Goal: Check status: Check status

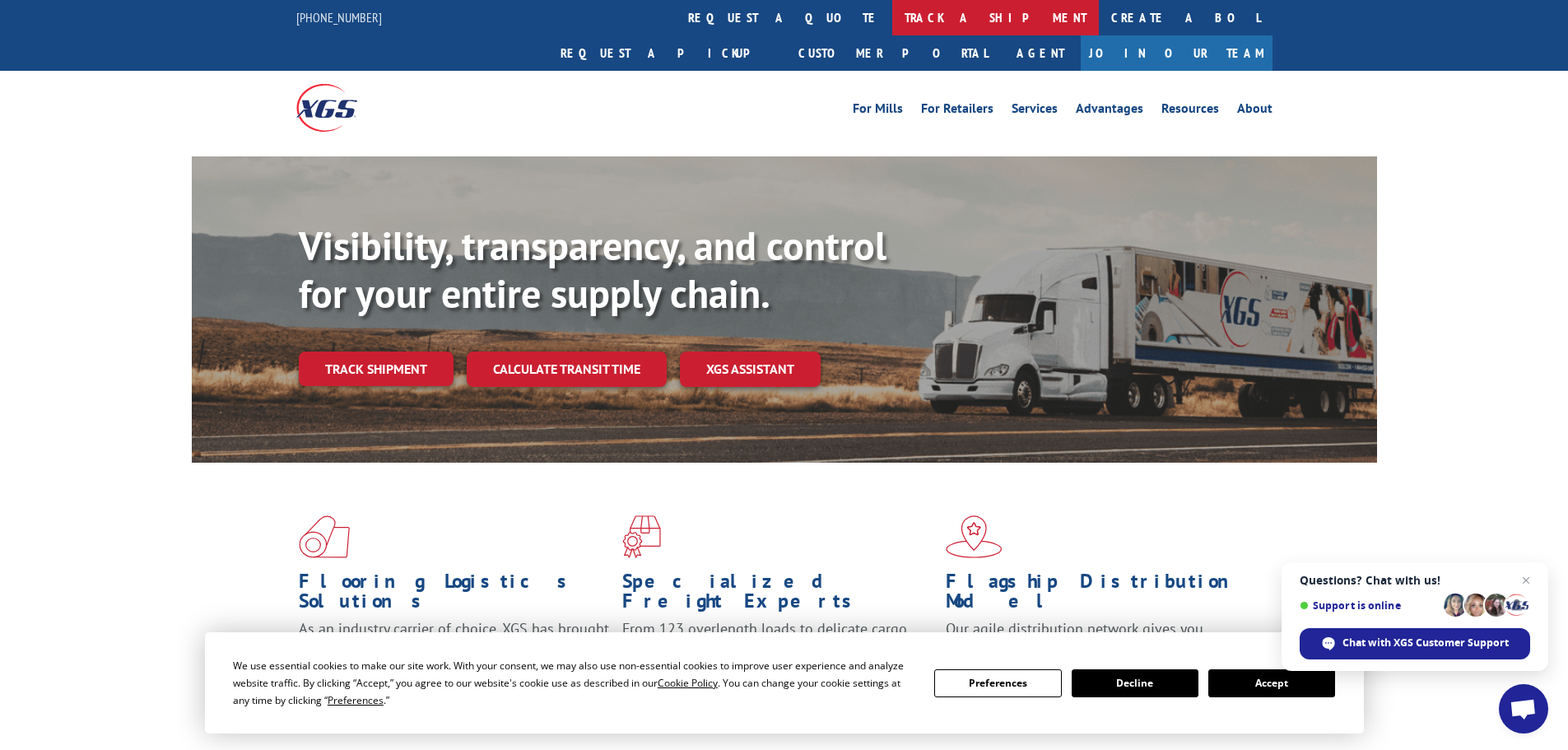
click at [892, 21] on link "track a shipment" at bounding box center [994, 18] width 207 height 35
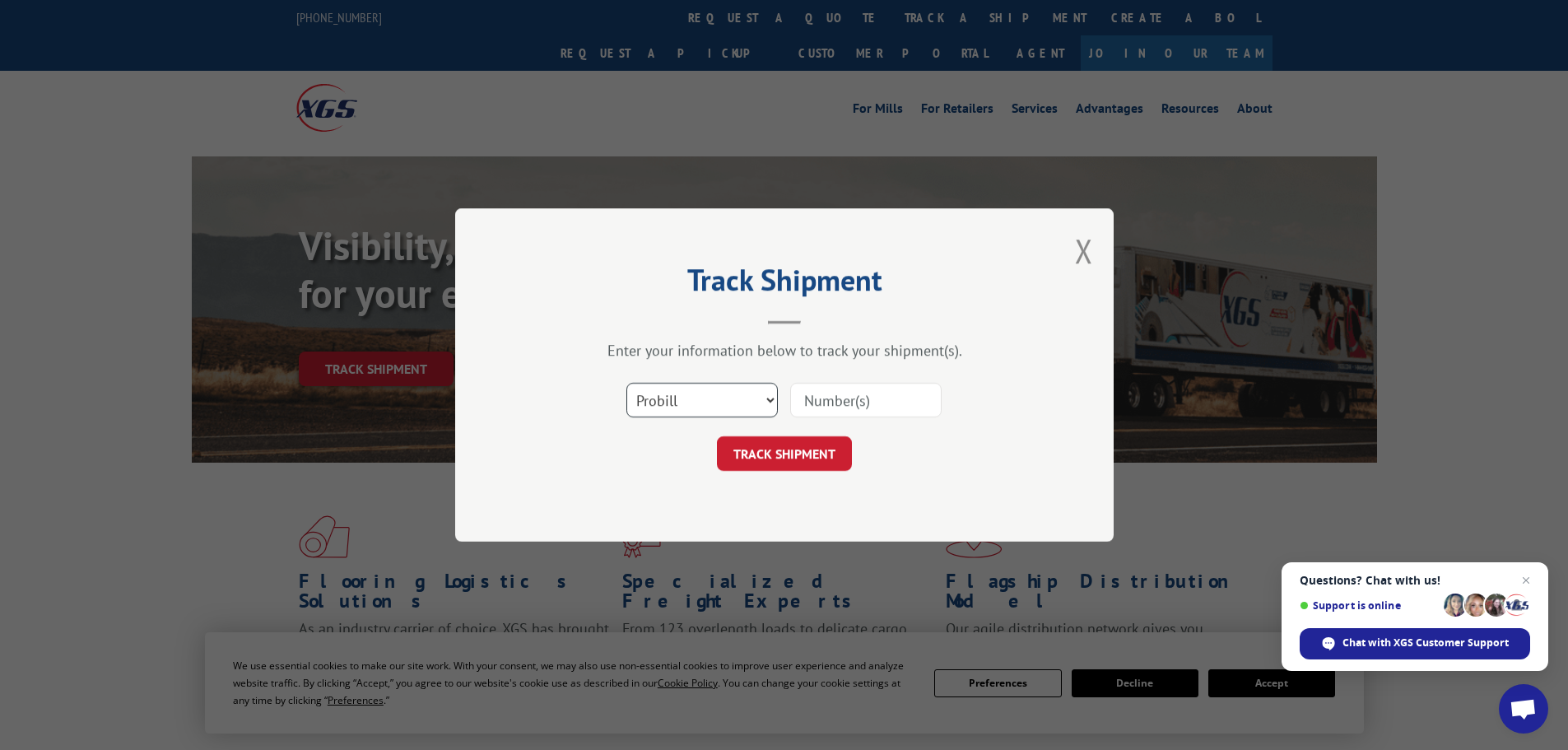
click at [748, 407] on select "Select category... Probill BOL PO" at bounding box center [702, 399] width 152 height 34
select select "po"
click at [626, 383] on select "Select category... Probill BOL PO" at bounding box center [702, 399] width 152 height 34
click at [819, 413] on input at bounding box center [865, 399] width 152 height 34
paste input "70541204"
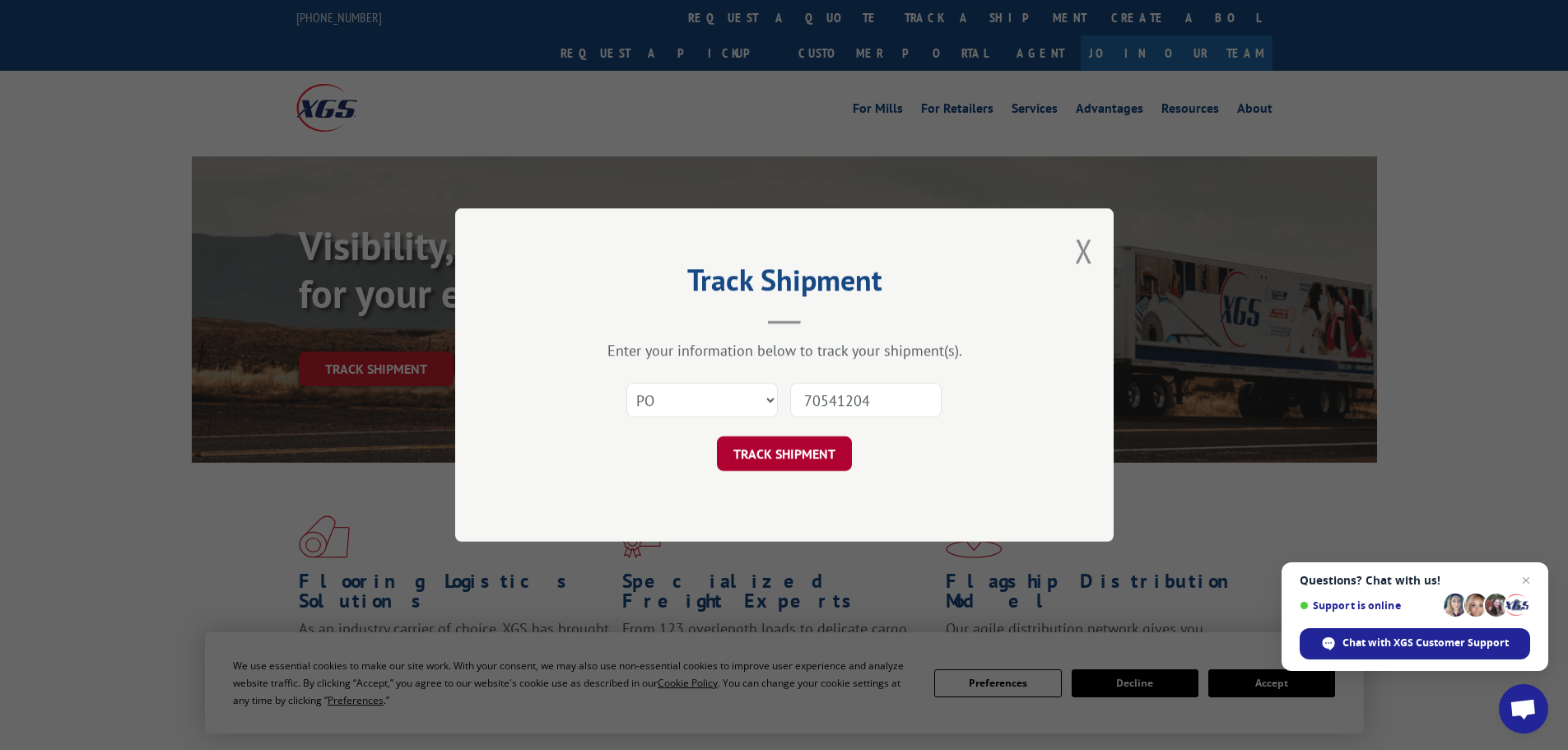
type input "70541204"
click at [816, 459] on button "TRACK SHIPMENT" at bounding box center [784, 453] width 135 height 34
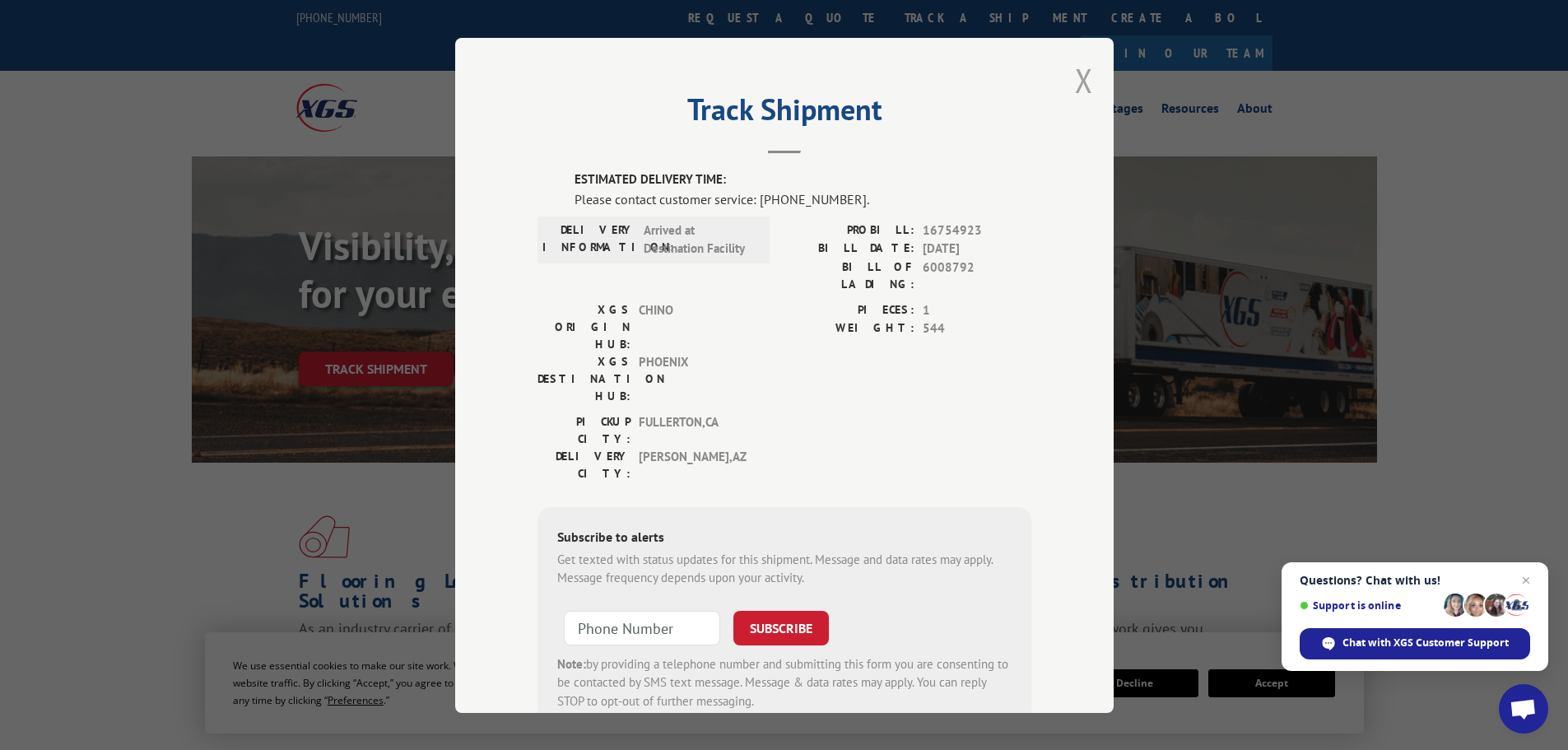
click at [1075, 71] on button "Close modal" at bounding box center [1084, 80] width 18 height 44
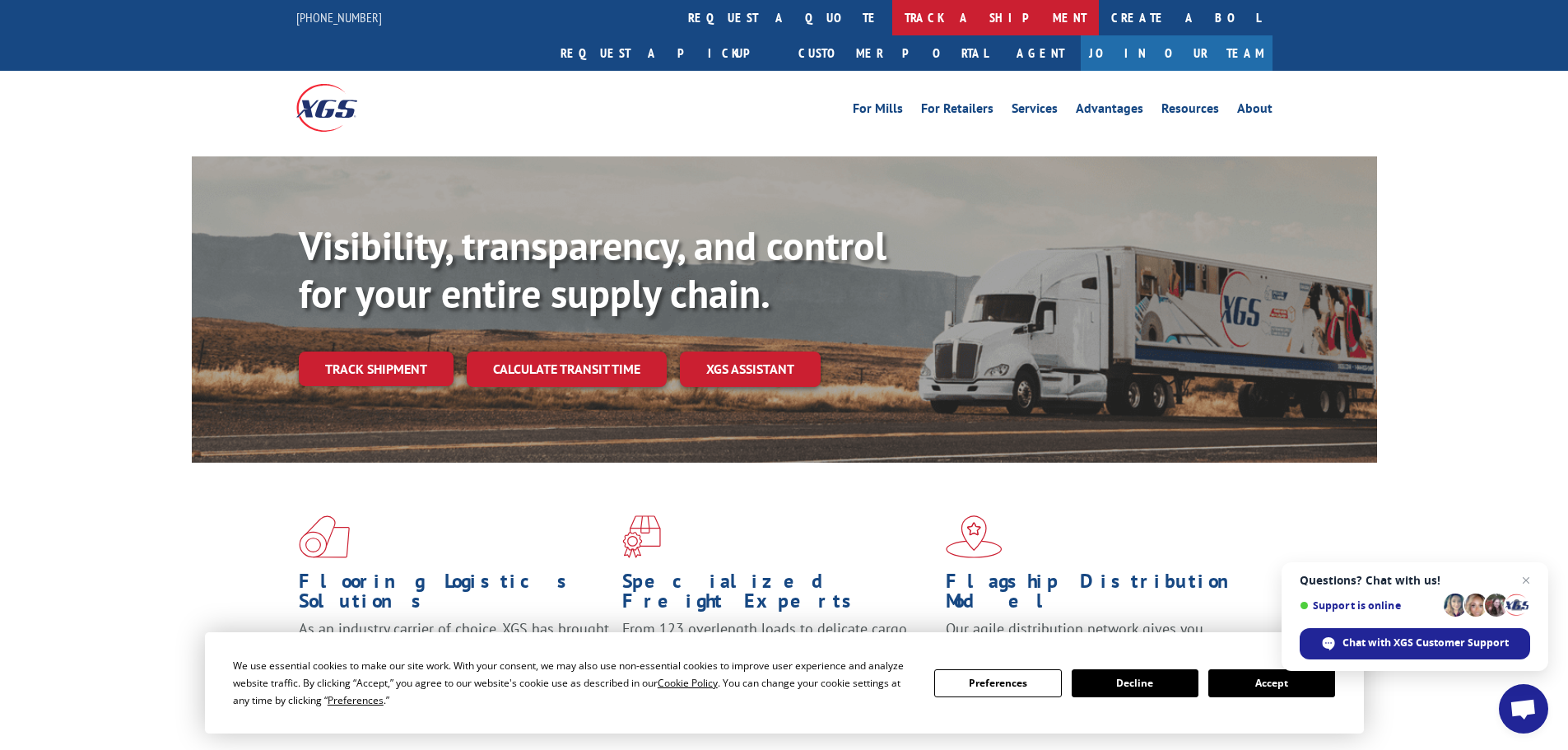
click at [892, 13] on link "track a shipment" at bounding box center [994, 18] width 207 height 35
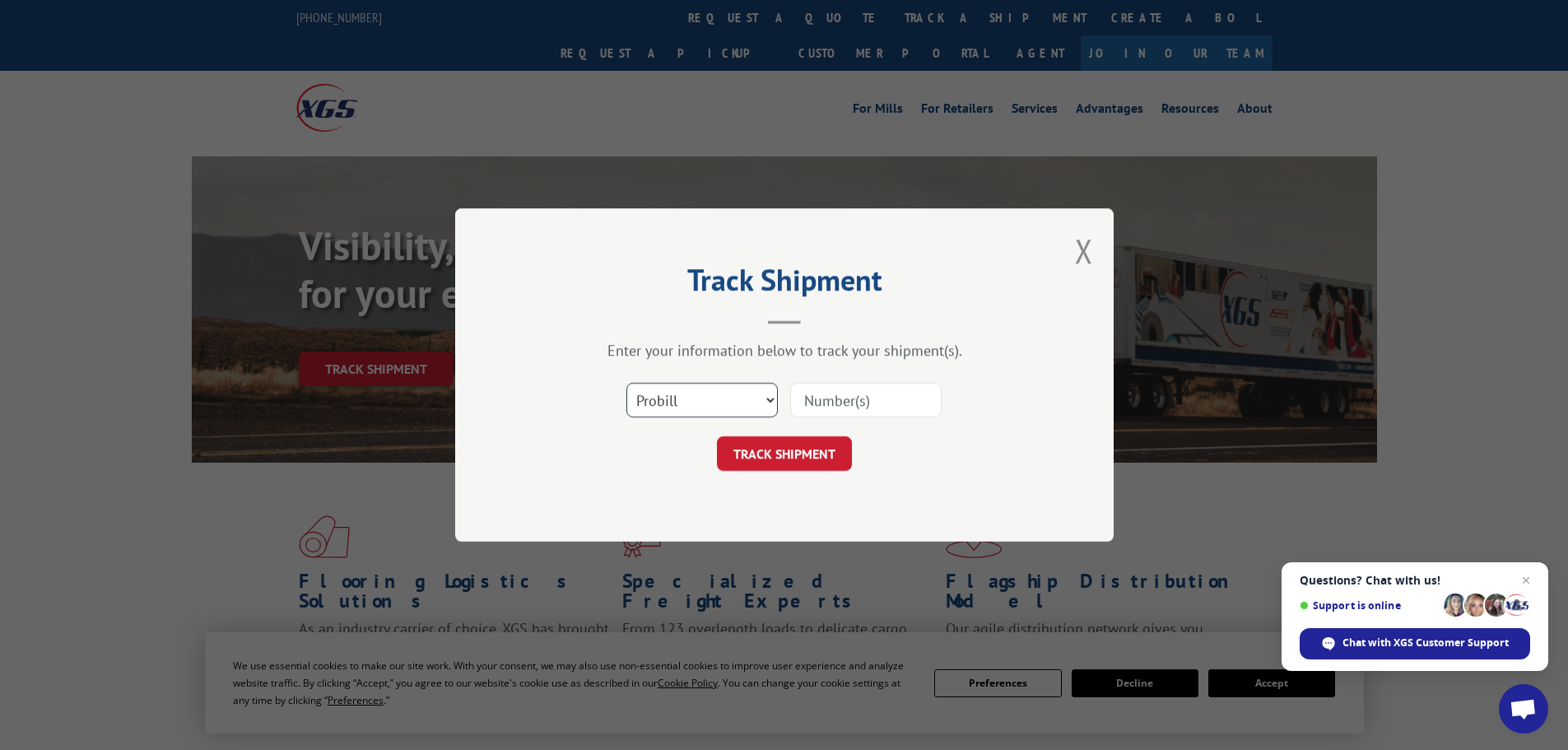
click at [711, 400] on select "Select category... Probill BOL PO" at bounding box center [702, 399] width 152 height 34
click at [626, 383] on select "Select category... Probill BOL PO" at bounding box center [702, 399] width 152 height 34
click at [710, 402] on select "Select category... Probill BOL PO" at bounding box center [702, 399] width 152 height 34
select select "po"
click at [626, 383] on select "Select category... Probill BOL PO" at bounding box center [702, 399] width 152 height 34
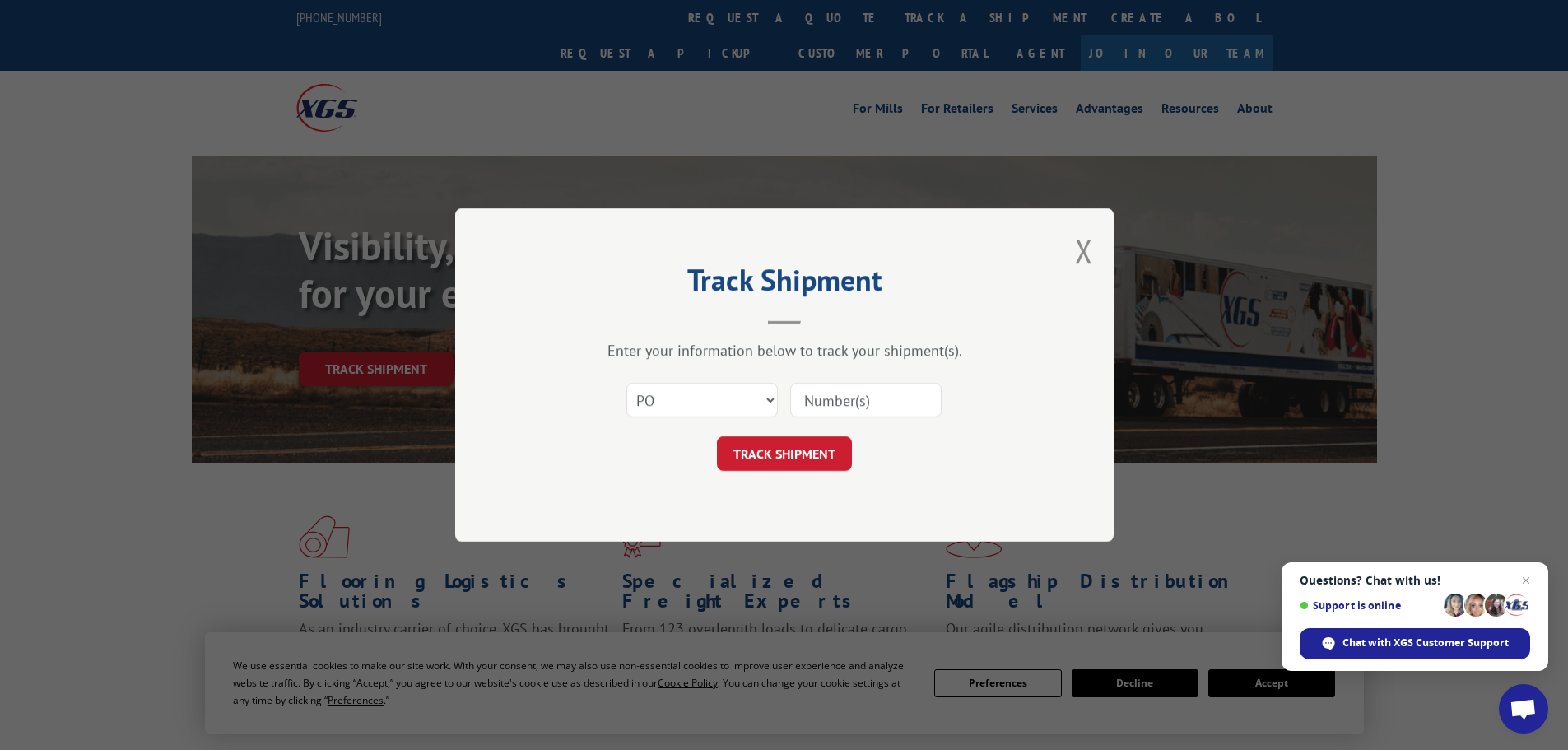
click at [842, 406] on input at bounding box center [865, 399] width 152 height 34
paste input "70541265"
type input "70541265"
click at [821, 452] on button "TRACK SHIPMENT" at bounding box center [784, 453] width 135 height 34
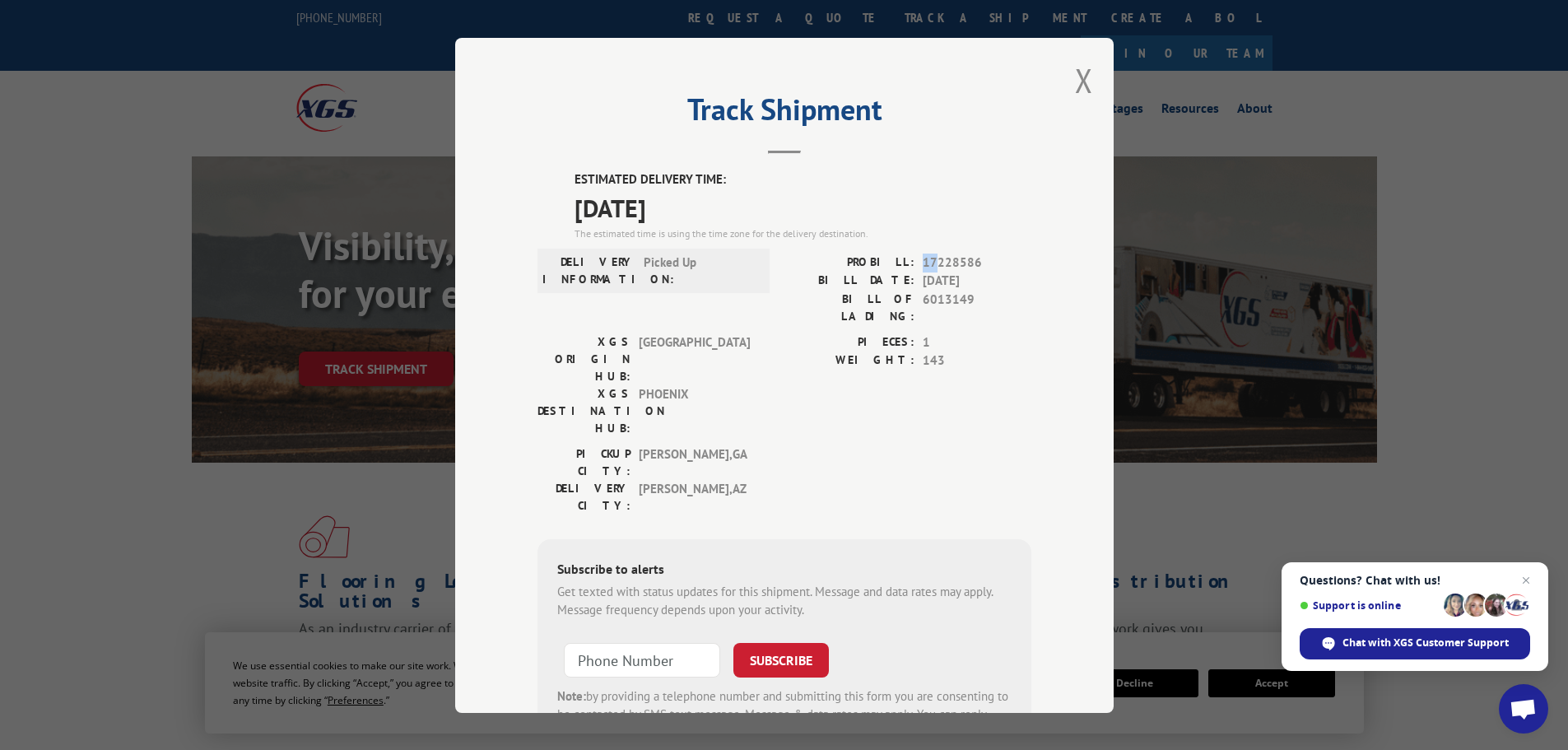
drag, startPoint x: 919, startPoint y: 261, endPoint x: 931, endPoint y: 260, distance: 12.0
click at [931, 260] on span "17228586" at bounding box center [976, 261] width 109 height 19
click at [1081, 80] on button "Close modal" at bounding box center [1084, 80] width 18 height 44
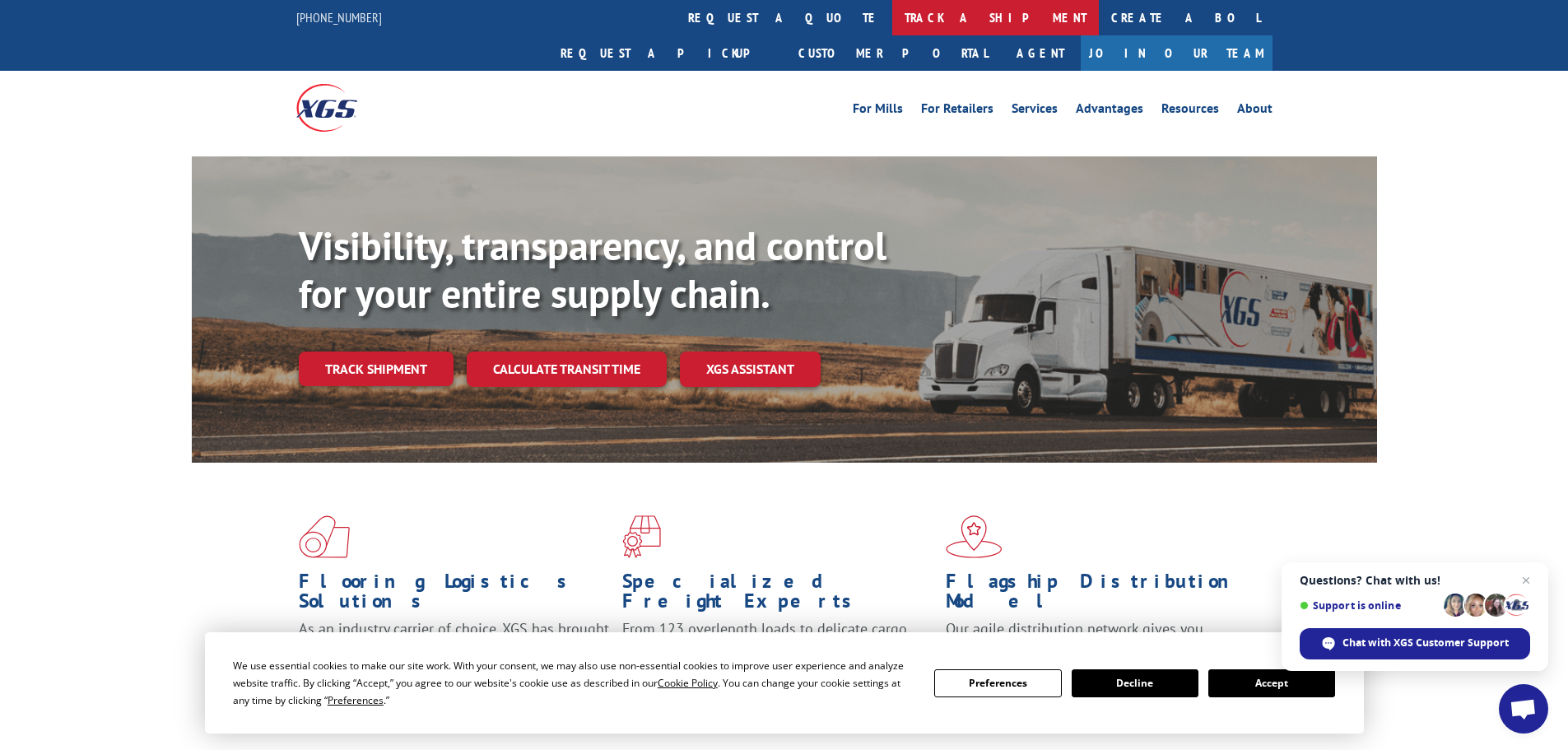
click at [892, 20] on link "track a shipment" at bounding box center [994, 18] width 207 height 35
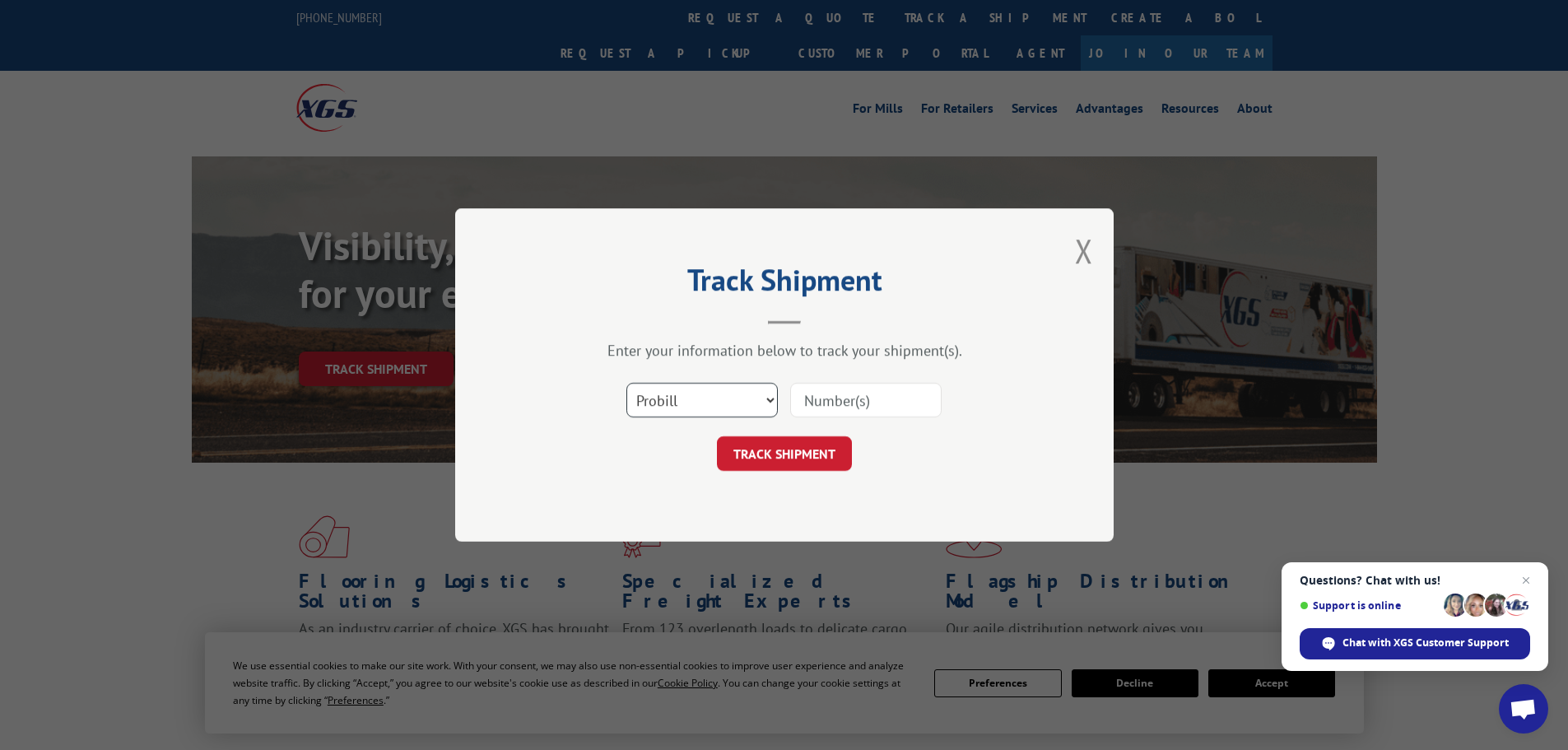
click at [717, 405] on select "Select category... Probill BOL PO" at bounding box center [702, 399] width 152 height 34
click at [626, 383] on select "Select category... Probill BOL PO" at bounding box center [702, 399] width 152 height 34
click at [870, 392] on input at bounding box center [865, 399] width 152 height 34
click at [1083, 252] on button "Close modal" at bounding box center [1084, 251] width 18 height 44
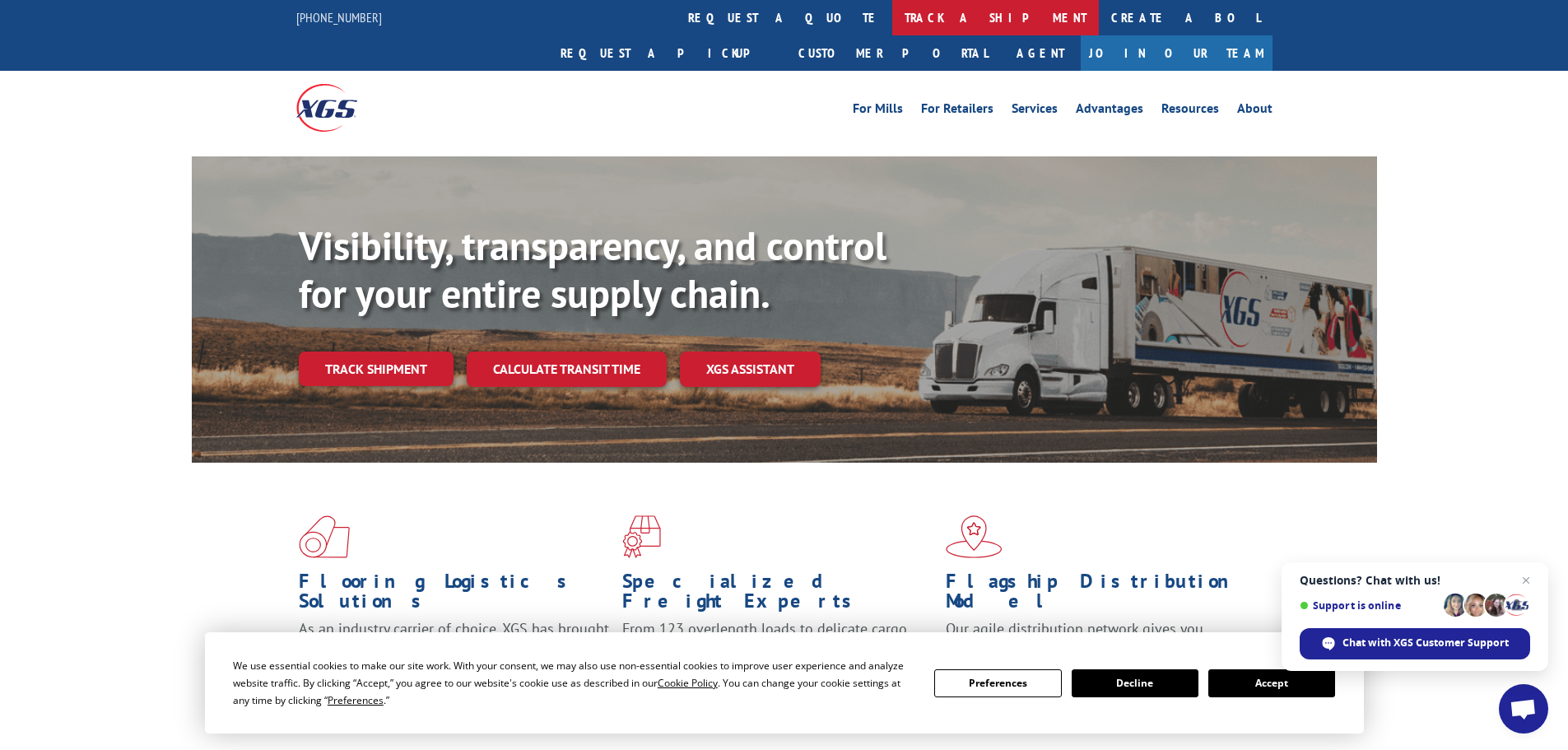
click at [892, 6] on link "track a shipment" at bounding box center [994, 18] width 207 height 35
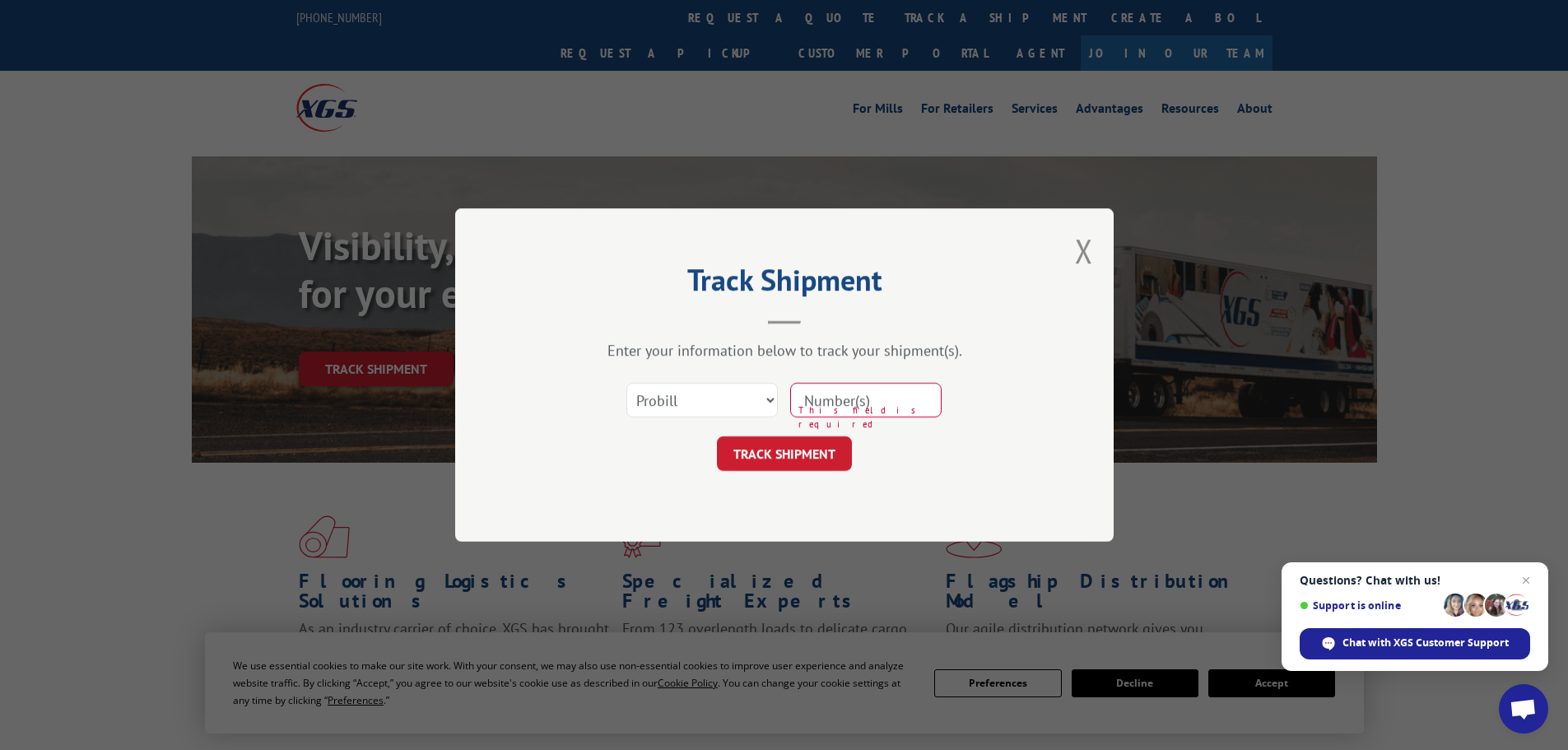
click at [798, 395] on input at bounding box center [865, 399] width 152 height 34
drag, startPoint x: 723, startPoint y: 399, endPoint x: 723, endPoint y: 412, distance: 13.0
click at [723, 399] on select "Select category... Probill BOL PO" at bounding box center [702, 399] width 152 height 34
select select "po"
click at [626, 383] on select "Select category... Probill BOL PO" at bounding box center [702, 399] width 152 height 34
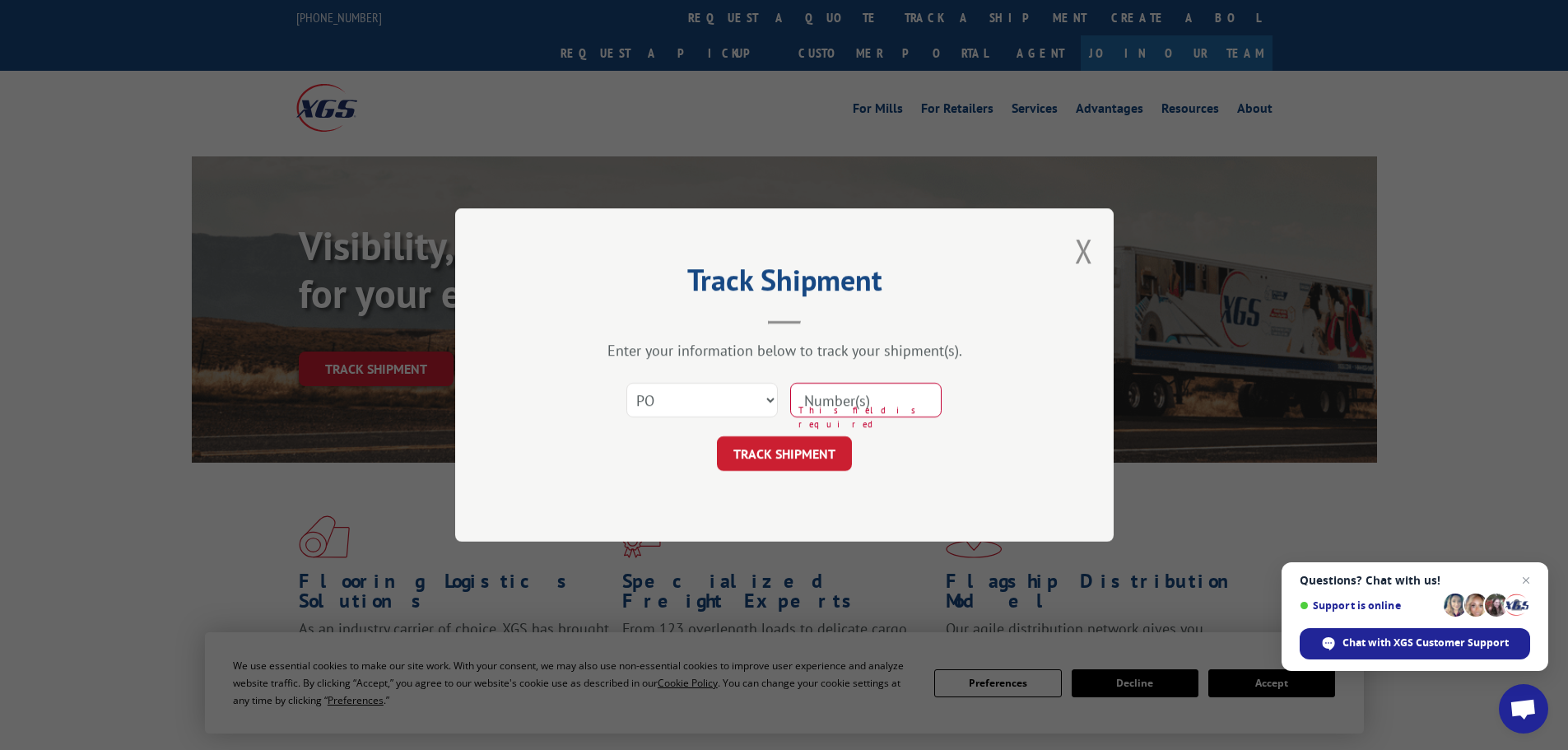
click at [838, 398] on input at bounding box center [865, 399] width 152 height 34
paste input "70541265"
type input "70541265"
click at [838, 447] on button "TRACK SHIPMENT" at bounding box center [784, 453] width 135 height 34
